Goal: Task Accomplishment & Management: Manage account settings

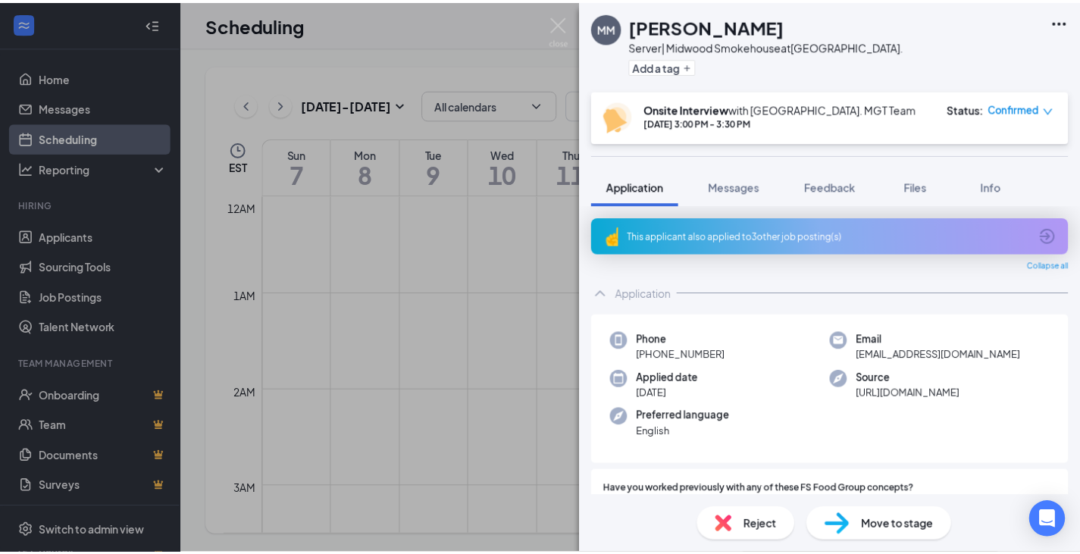
scroll to position [745, 0]
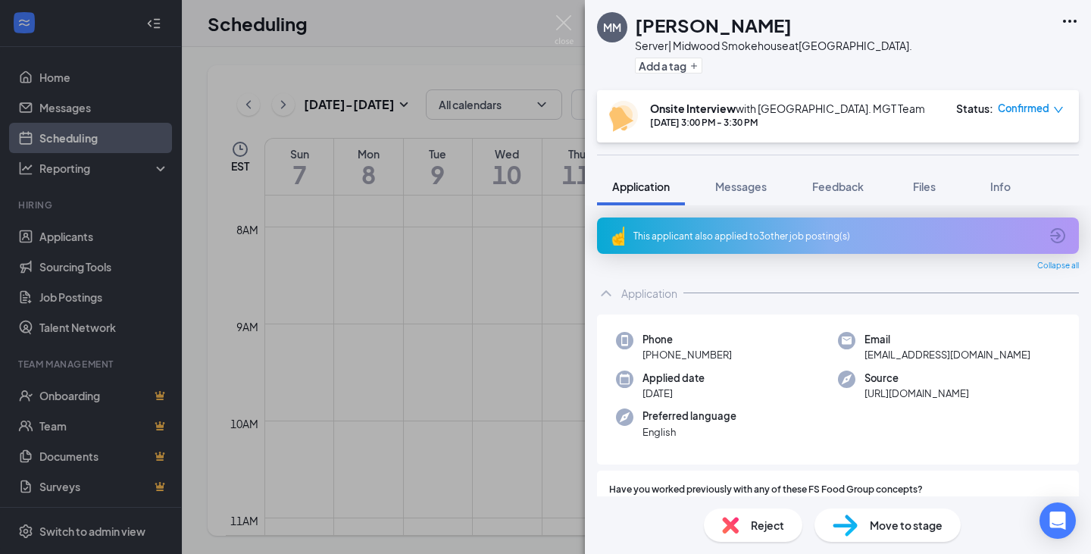
click at [369, 14] on div "MM [PERSON_NAME] Server| Midwood Smokehouse at [GEOGRAPHIC_DATA]. Add a tag Ons…" at bounding box center [545, 277] width 1091 height 554
click at [557, 28] on img at bounding box center [564, 30] width 19 height 30
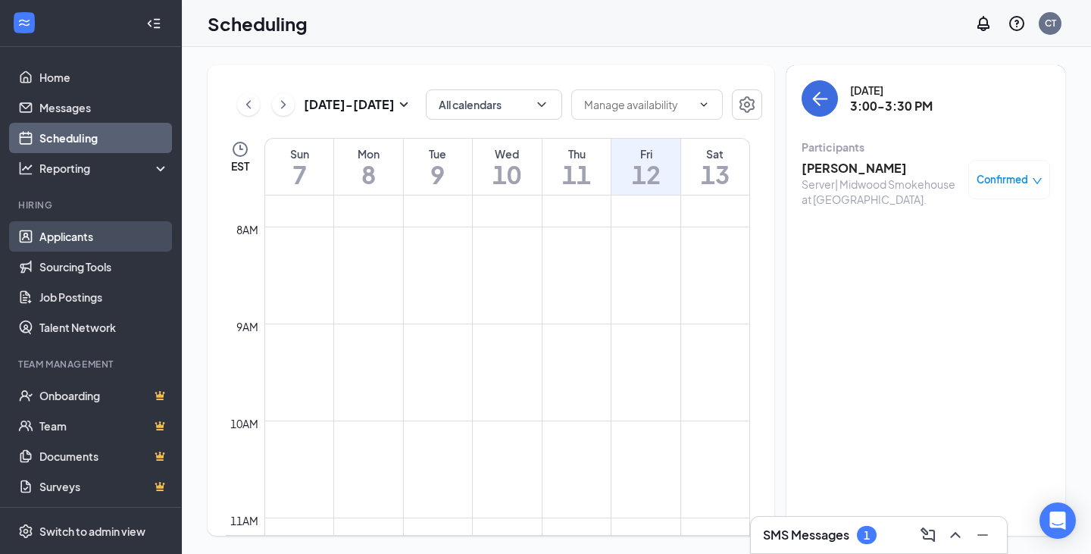
click at [57, 234] on link "Applicants" at bounding box center [104, 236] width 130 height 30
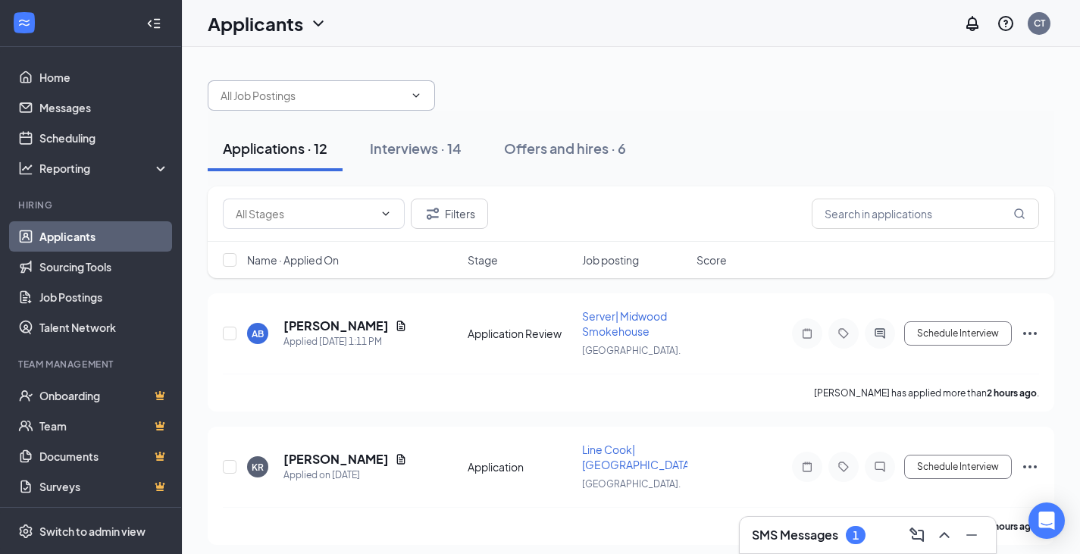
click at [364, 97] on input "text" at bounding box center [311, 95] width 183 height 17
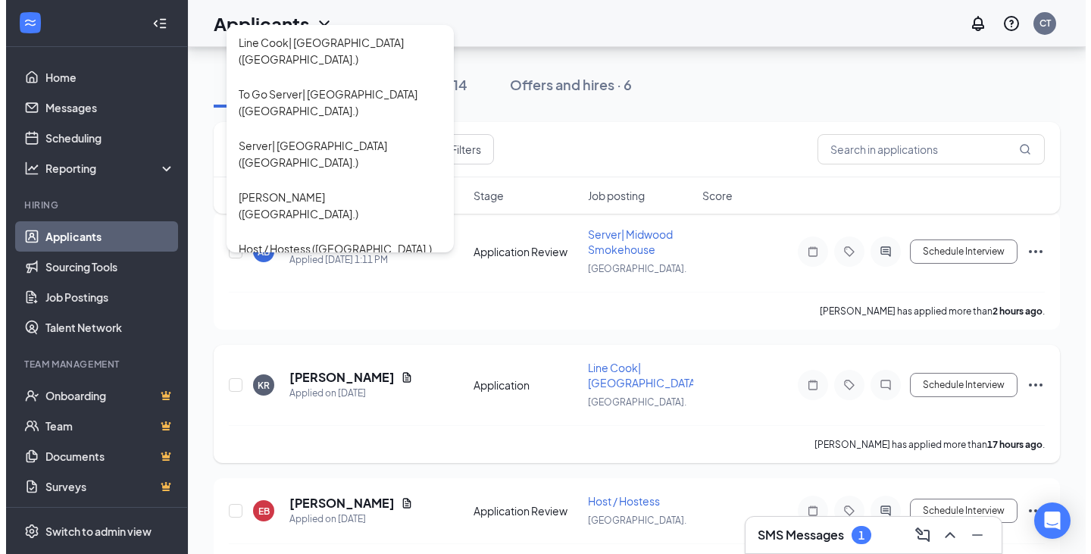
scroll to position [76, 0]
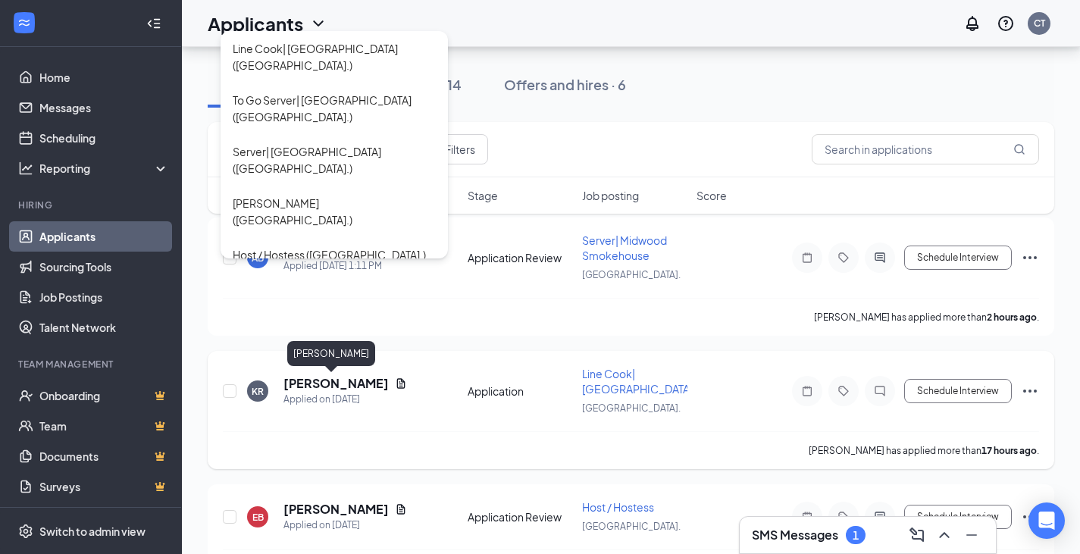
click at [314, 386] on h5 "[PERSON_NAME]" at bounding box center [335, 383] width 105 height 17
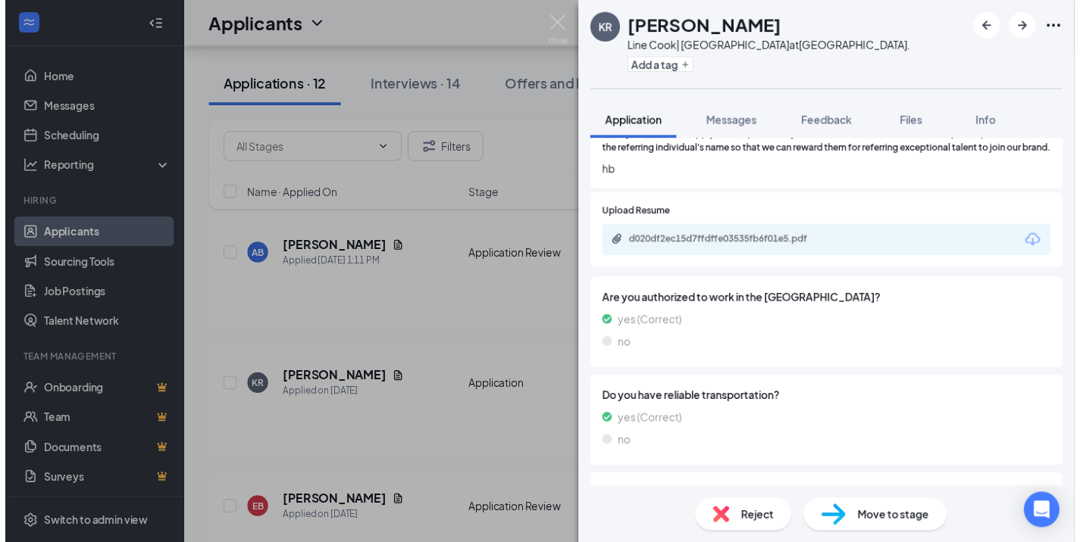
scroll to position [682, 0]
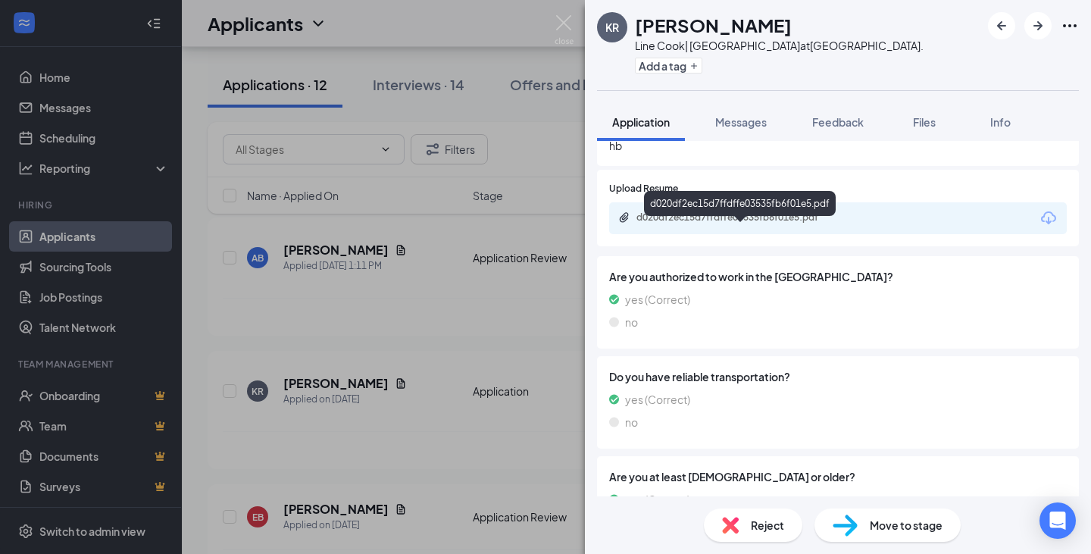
click at [715, 224] on div "d020df2ec15d7ffdffe03535fb6f01e5.pdf" at bounding box center [742, 217] width 212 height 12
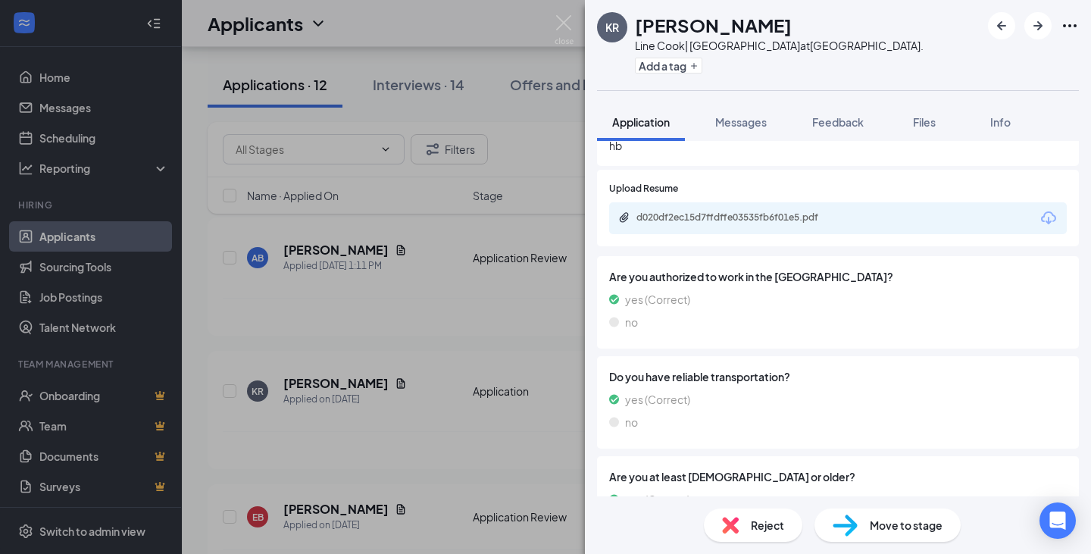
click at [558, 124] on div "KR [PERSON_NAME] Line Cook| Midwood Smokehouse at [GEOGRAPHIC_DATA]. Add a tag …" at bounding box center [545, 277] width 1091 height 554
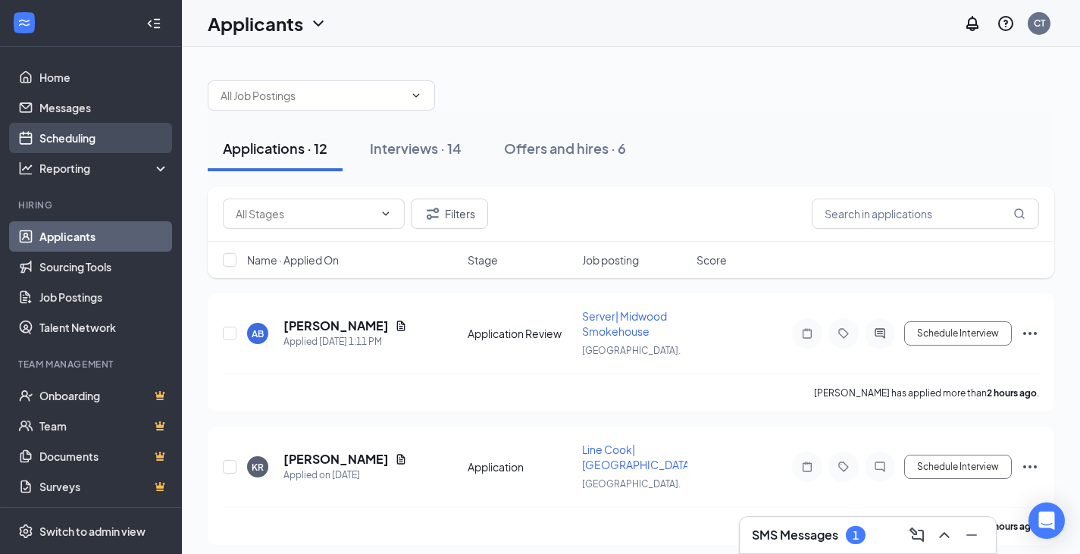
click at [89, 142] on link "Scheduling" at bounding box center [104, 138] width 130 height 30
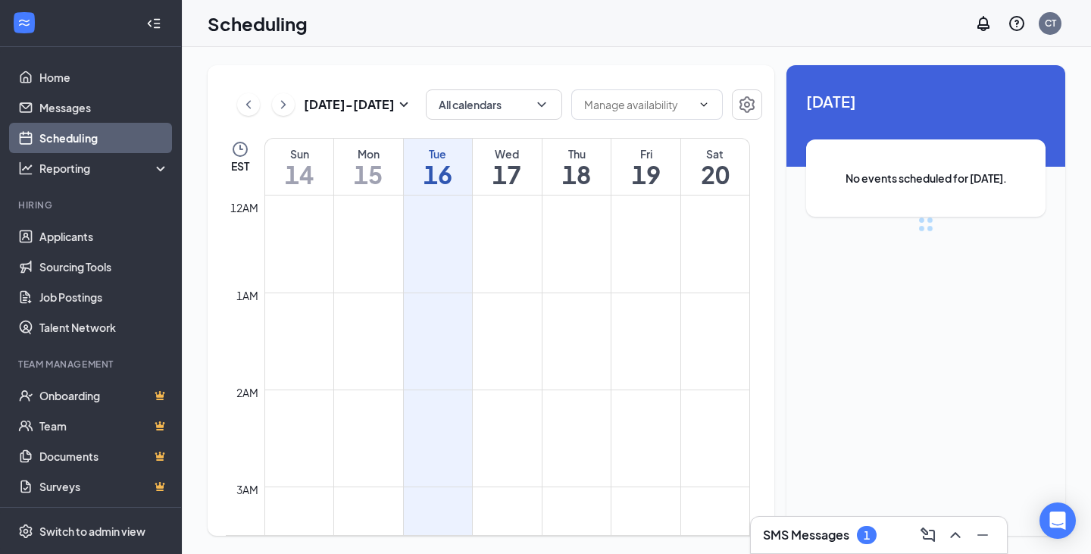
scroll to position [745, 0]
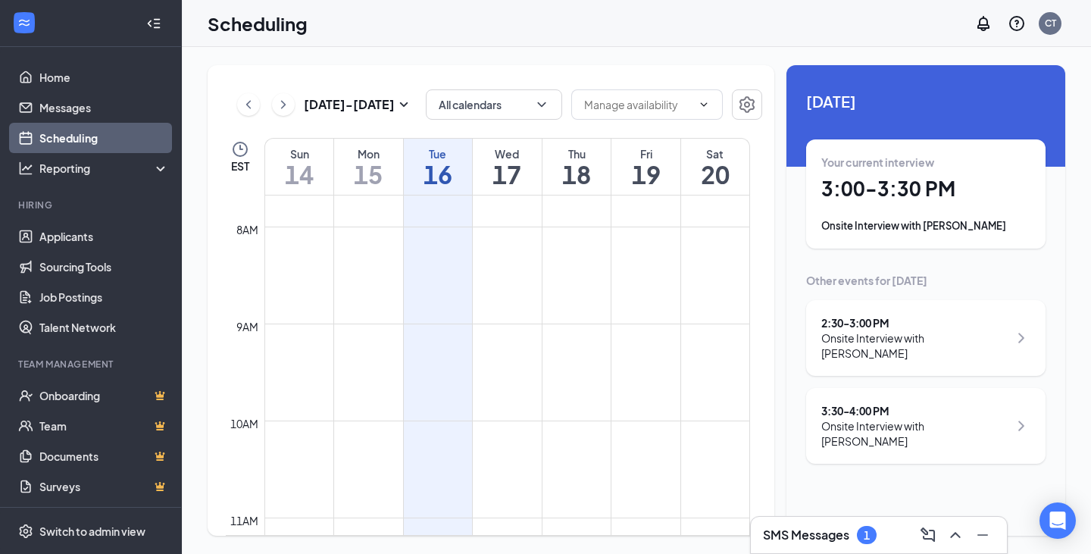
click at [905, 229] on div "Onsite Interview with [PERSON_NAME]" at bounding box center [925, 225] width 209 height 15
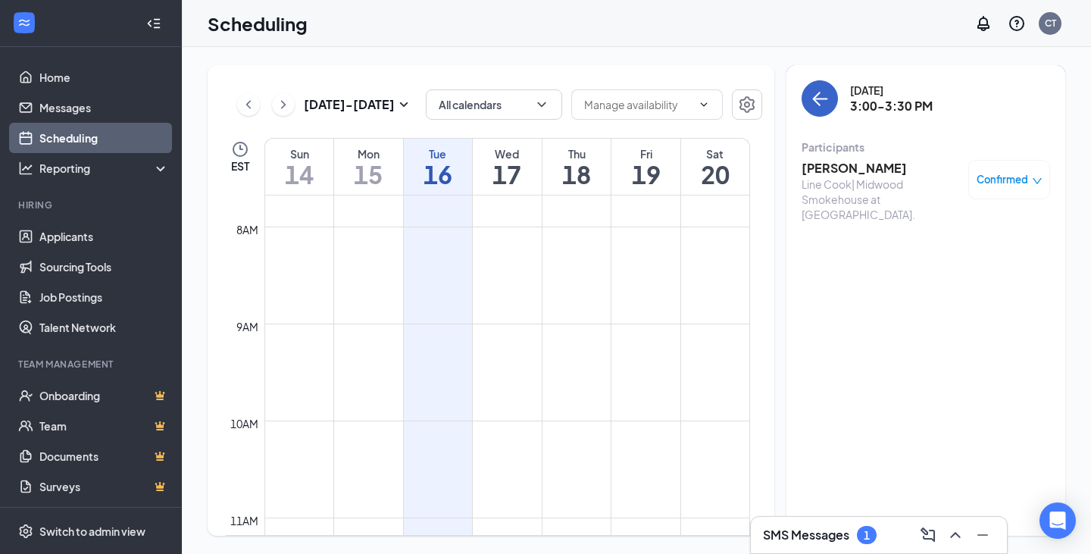
click at [821, 114] on button "back-button" at bounding box center [820, 98] width 36 height 36
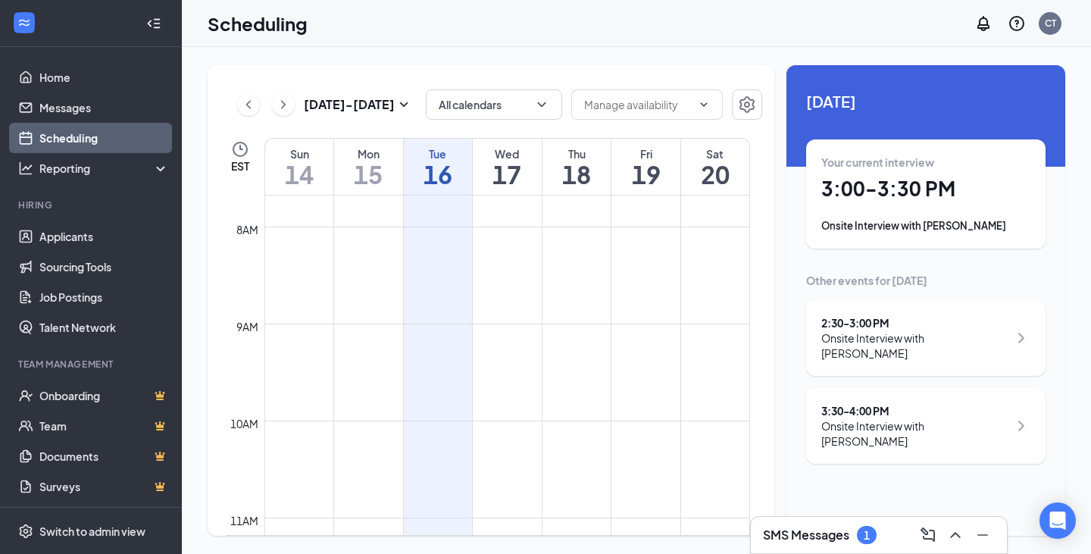
click at [943, 330] on div "Onsite Interview with [PERSON_NAME]" at bounding box center [914, 345] width 187 height 30
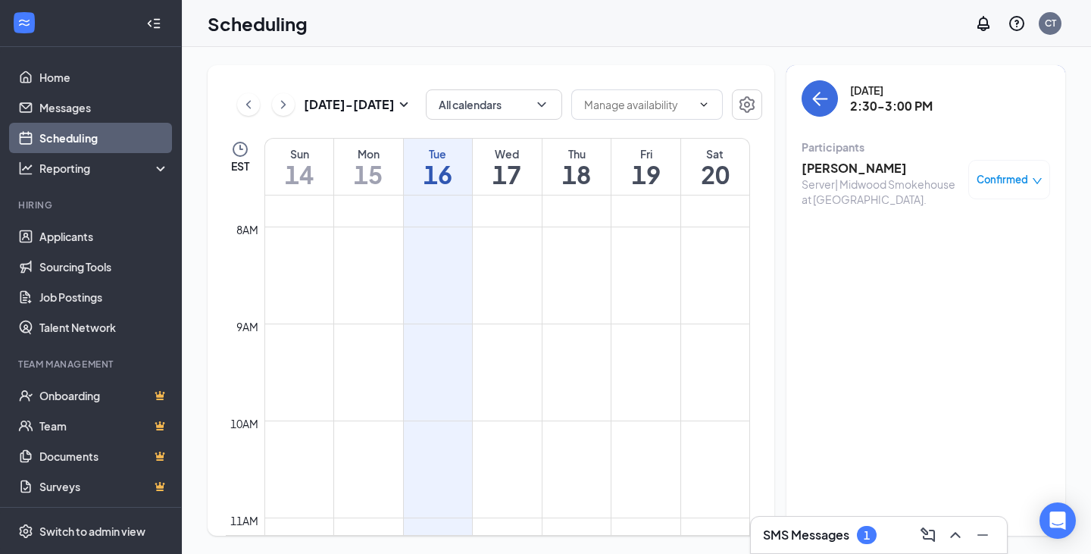
drag, startPoint x: 990, startPoint y: 342, endPoint x: 433, endPoint y: 553, distance: 596.1
drag, startPoint x: 433, startPoint y: 553, endPoint x: 100, endPoint y: 236, distance: 459.8
click at [100, 236] on link "Applicants" at bounding box center [104, 236] width 130 height 30
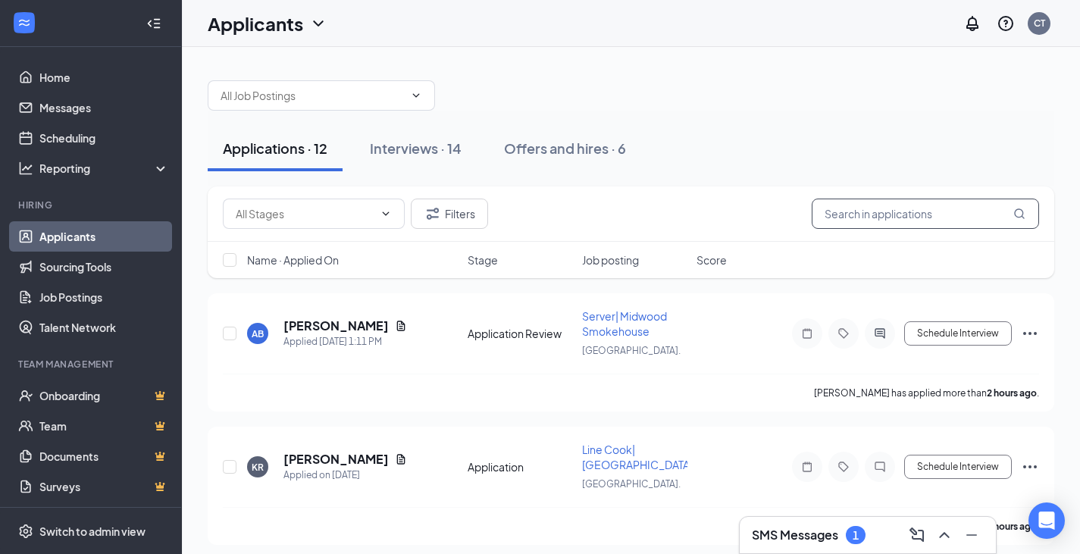
click at [954, 227] on input "text" at bounding box center [924, 214] width 227 height 30
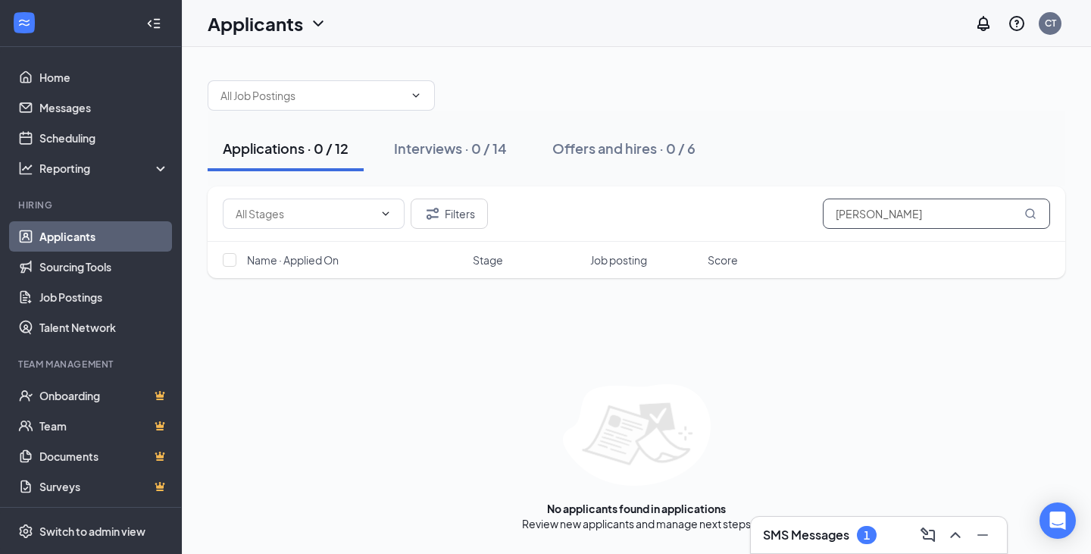
click at [969, 217] on input "[PERSON_NAME]" at bounding box center [936, 214] width 227 height 30
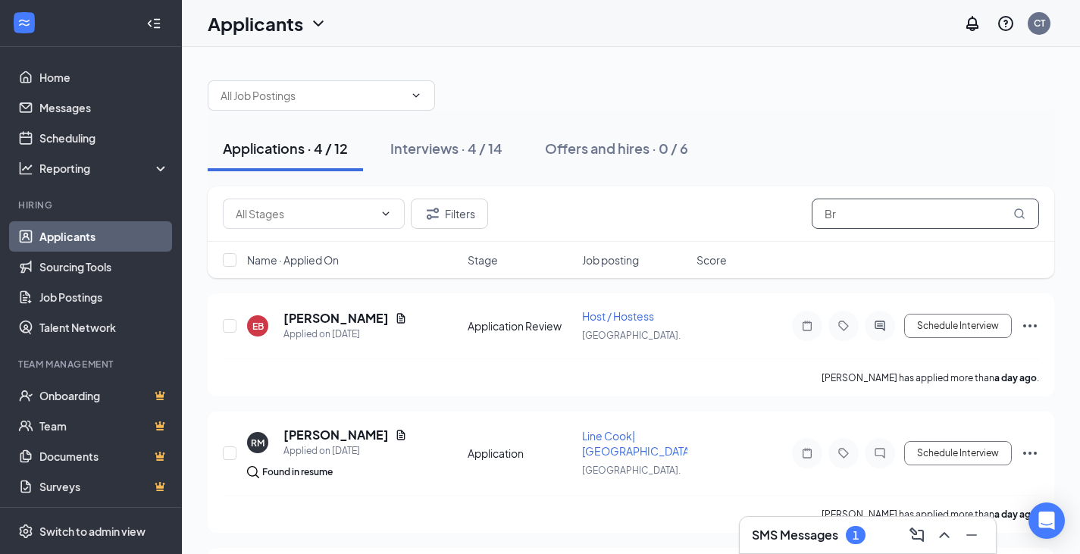
type input "B"
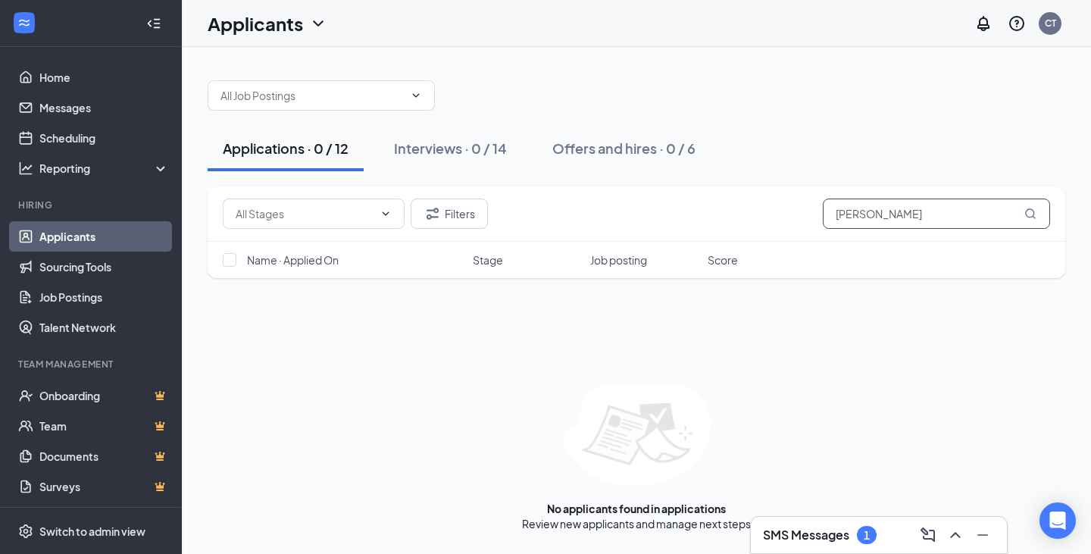
type input "[PERSON_NAME]"
